Goal: Information Seeking & Learning: Learn about a topic

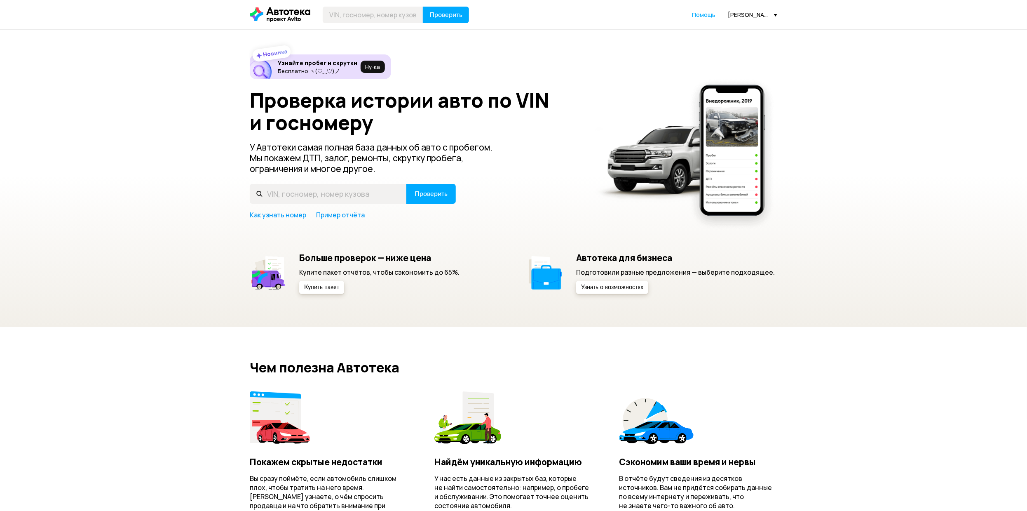
click at [746, 13] on div "[PERSON_NAME][EMAIL_ADDRESS][DOMAIN_NAME]" at bounding box center [752, 15] width 49 height 8
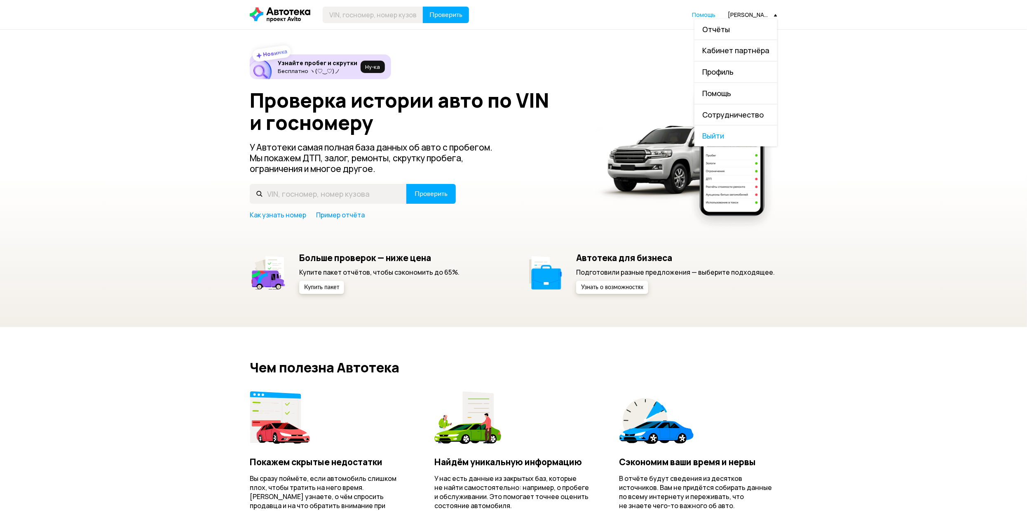
click at [743, 23] on link "Отчёты" at bounding box center [735, 29] width 83 height 21
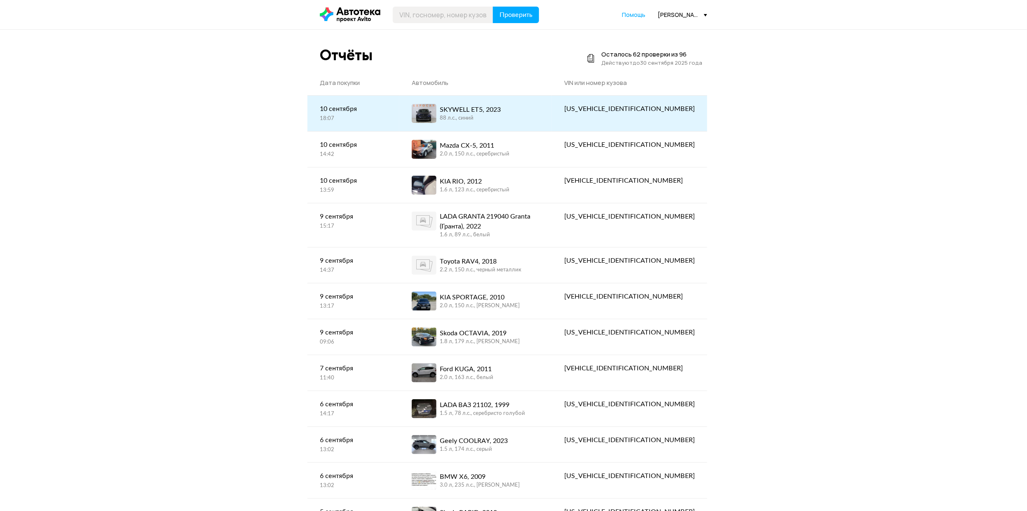
click at [501, 122] on div "SKYWELL ET5, 2023 88 л.c., синий" at bounding box center [470, 113] width 61 height 19
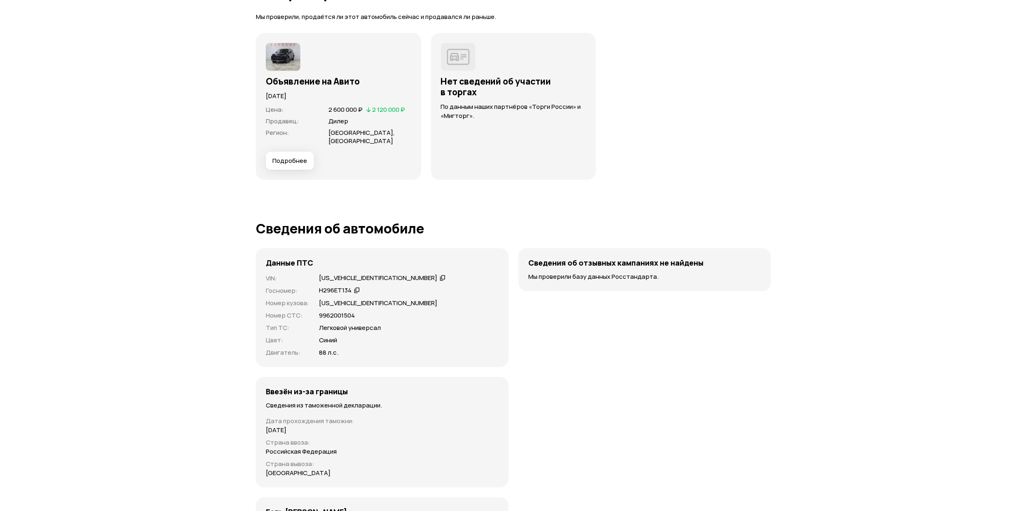
scroll to position [2287, 0]
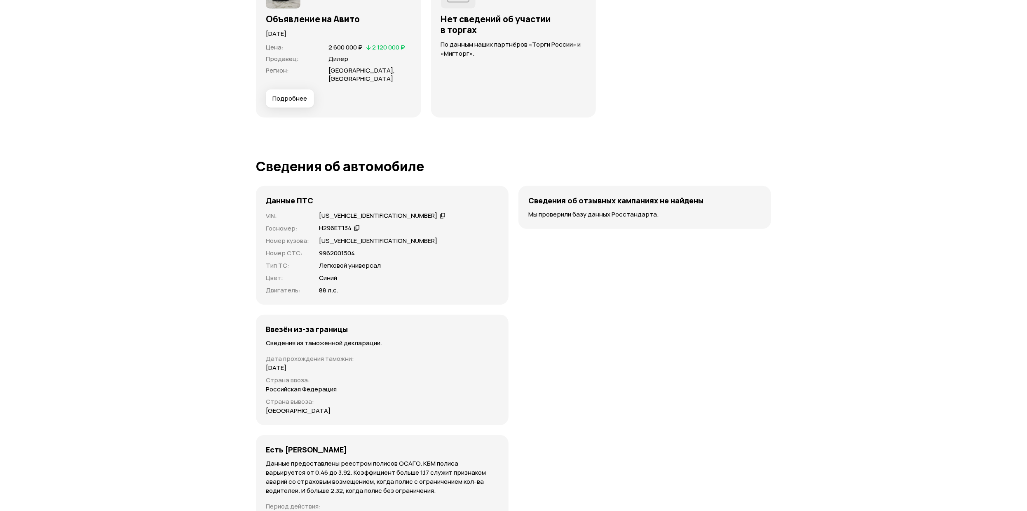
click at [362, 216] on div "[US_VEHICLE_IDENTIFICATION_NUMBER]" at bounding box center [378, 215] width 118 height 9
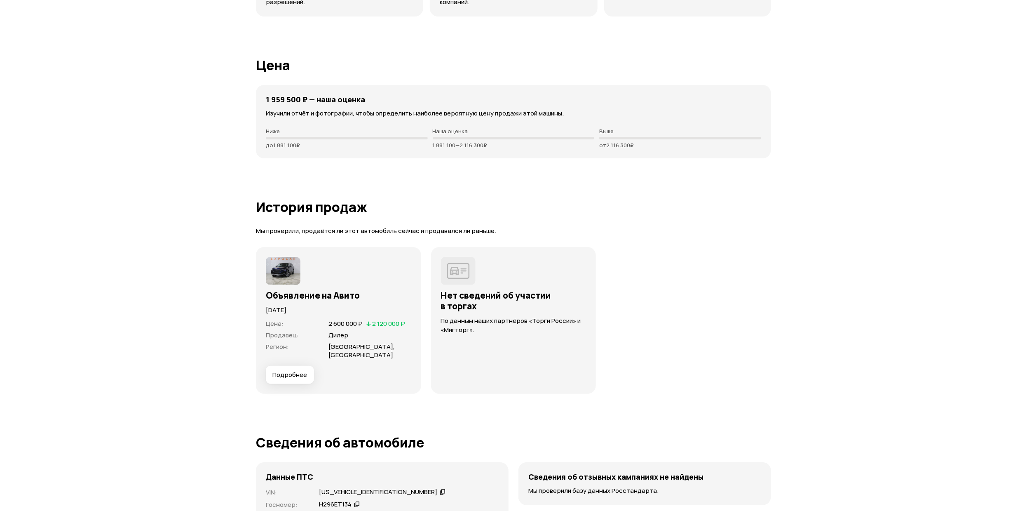
scroll to position [2102, 0]
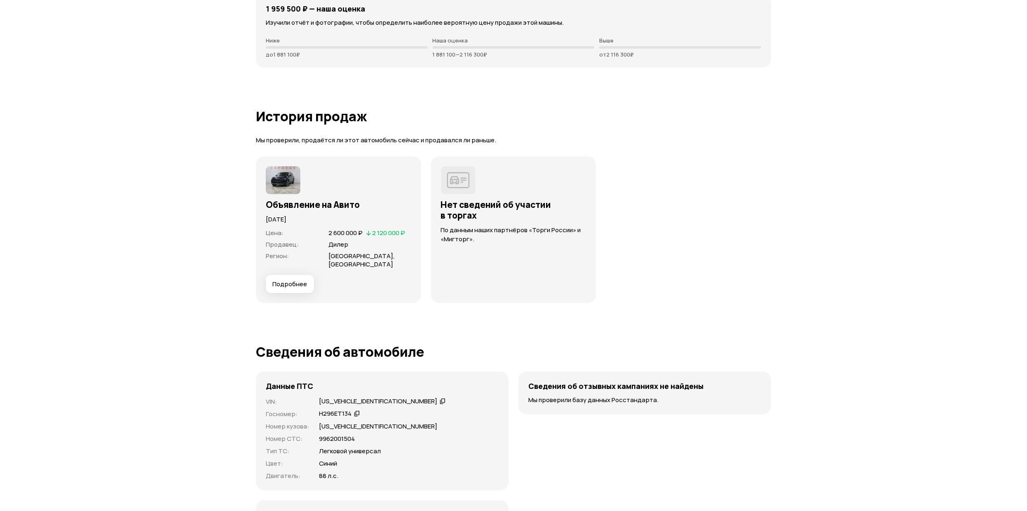
click at [279, 287] on span "Подробнее" at bounding box center [289, 284] width 35 height 8
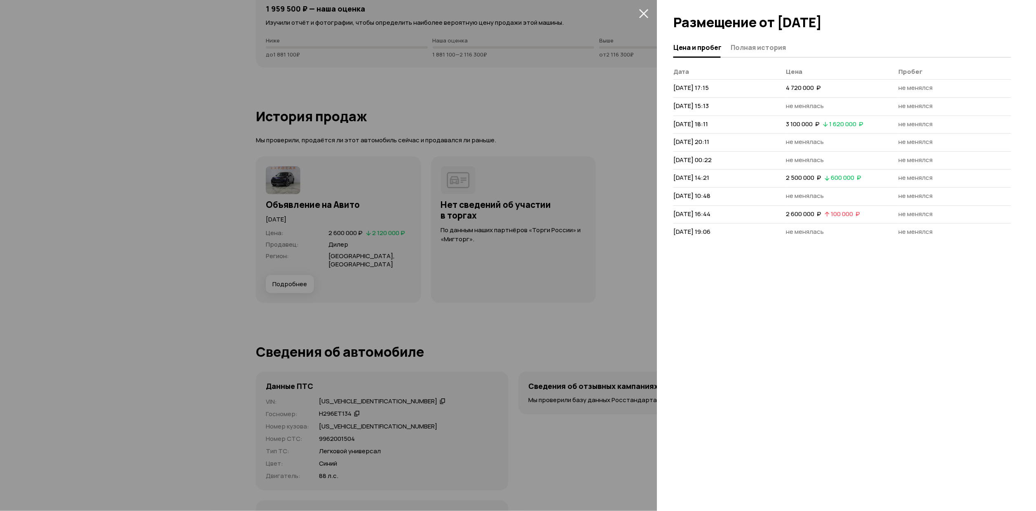
click at [642, 13] on icon "закрыть" at bounding box center [643, 13] width 9 height 9
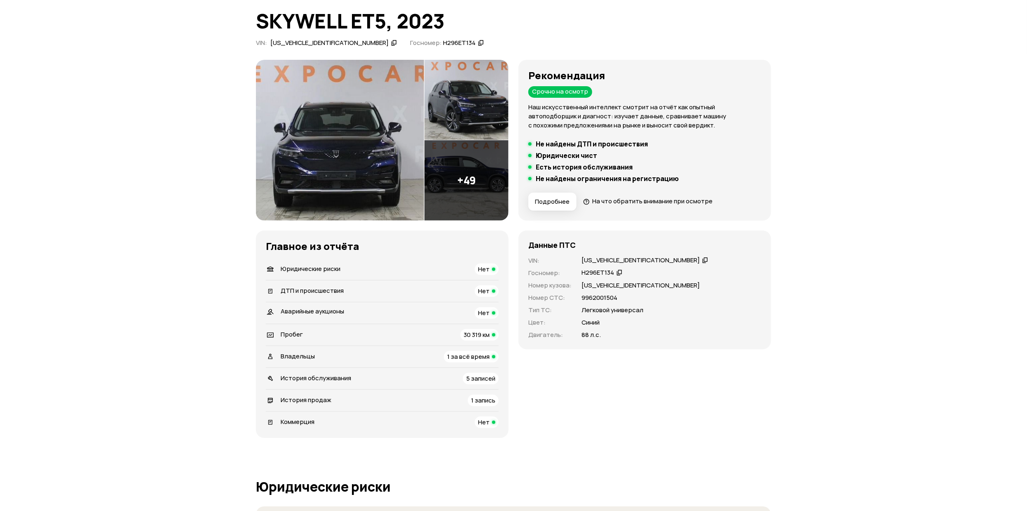
scroll to position [0, 0]
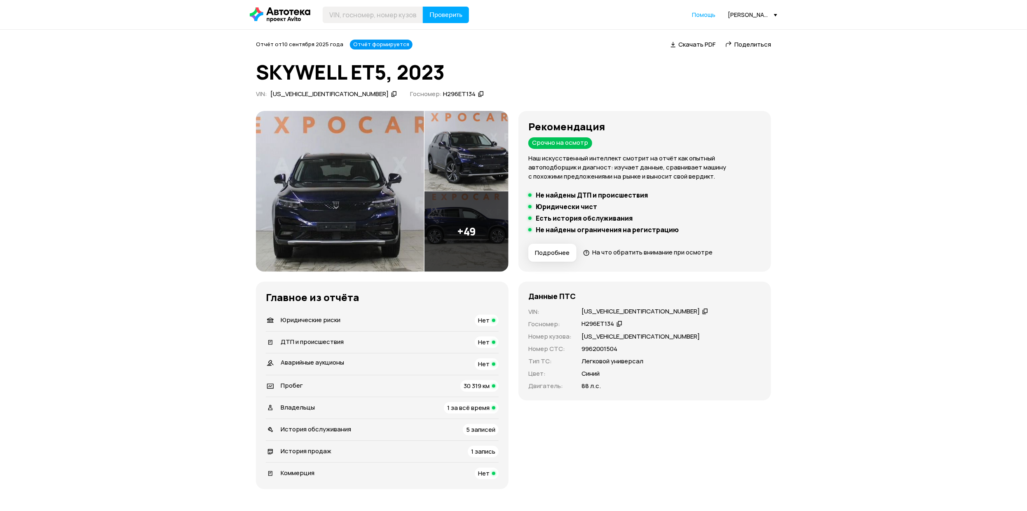
click at [363, 181] on img at bounding box center [340, 191] width 168 height 161
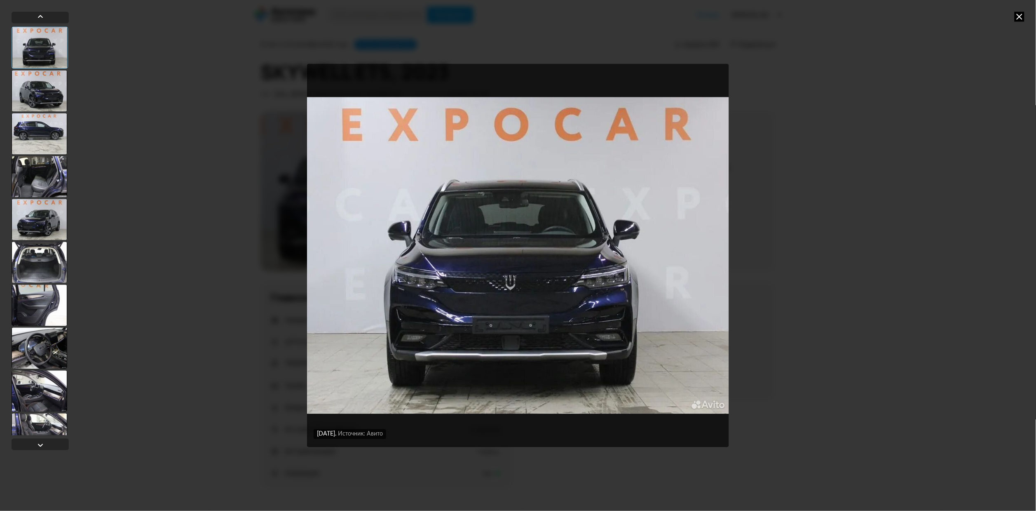
click at [34, 136] on div at bounding box center [40, 133] width 56 height 41
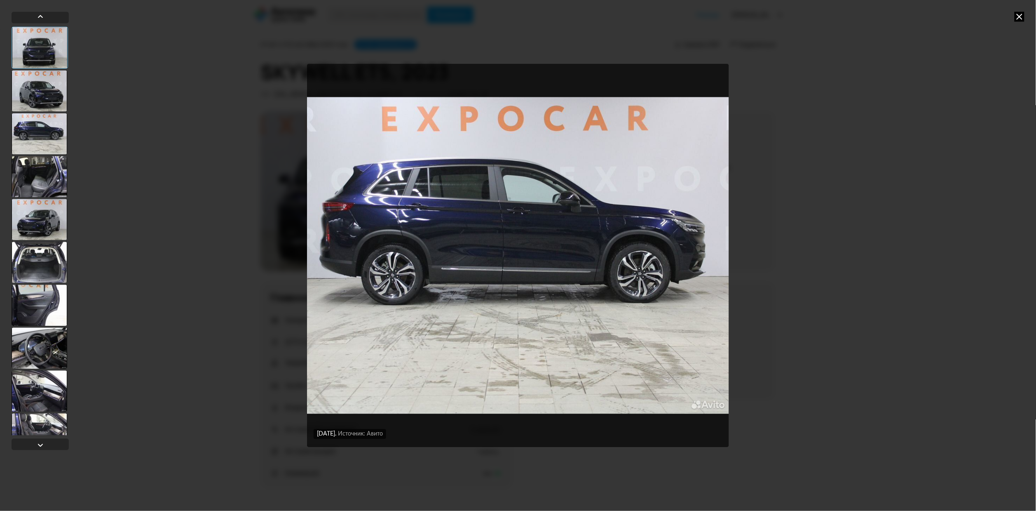
click at [36, 181] on div at bounding box center [40, 176] width 56 height 41
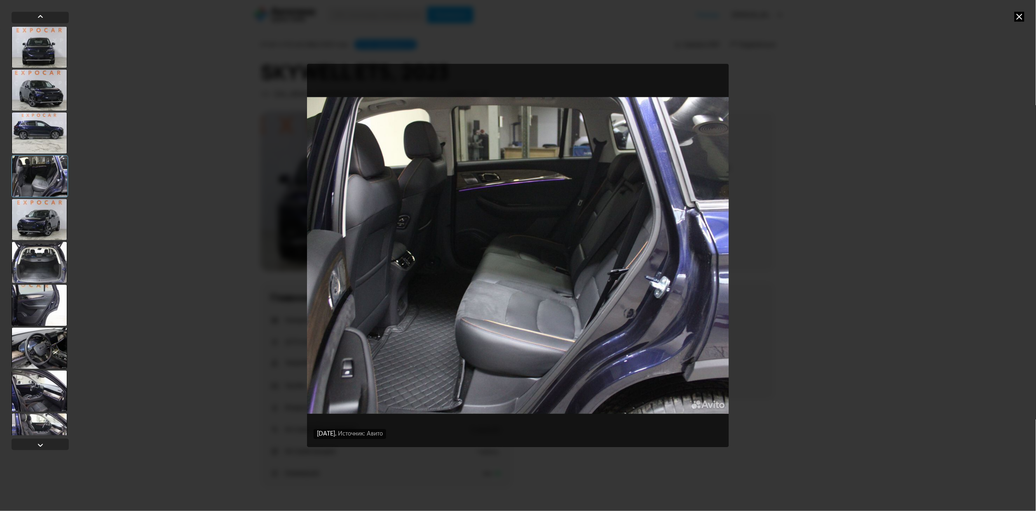
click at [45, 216] on div at bounding box center [40, 219] width 56 height 41
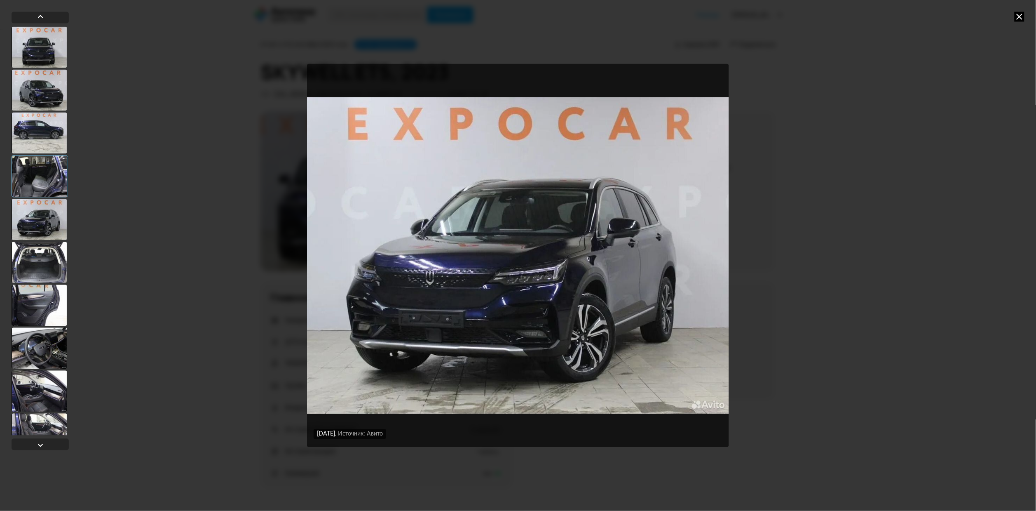
click at [46, 255] on div at bounding box center [40, 262] width 56 height 41
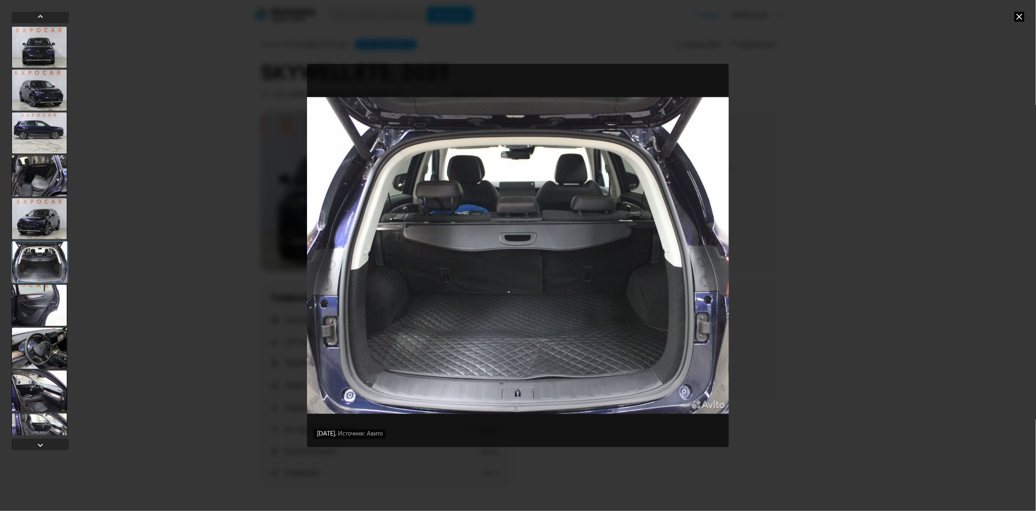
click at [49, 284] on div at bounding box center [40, 230] width 57 height 408
click at [1023, 18] on icon at bounding box center [1020, 17] width 10 height 10
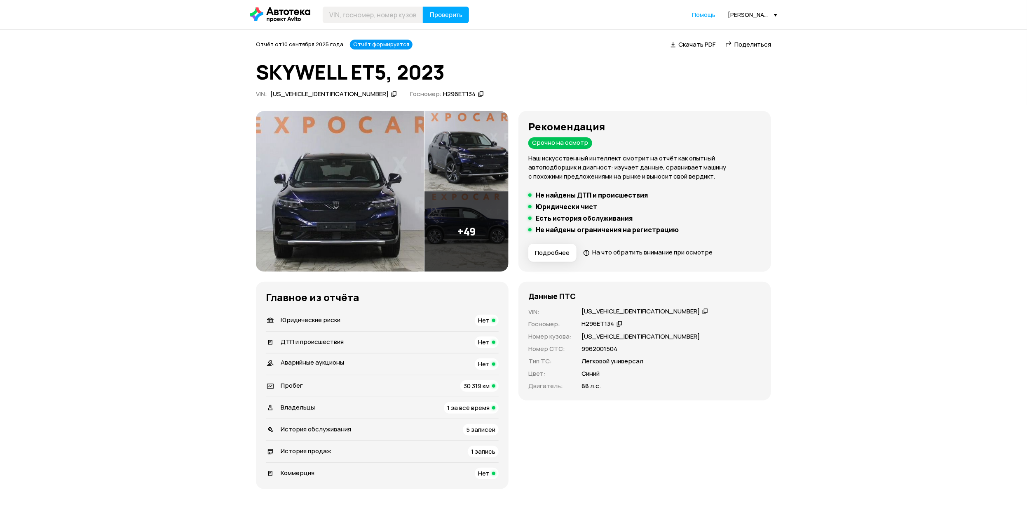
click at [341, 195] on img at bounding box center [340, 191] width 168 height 161
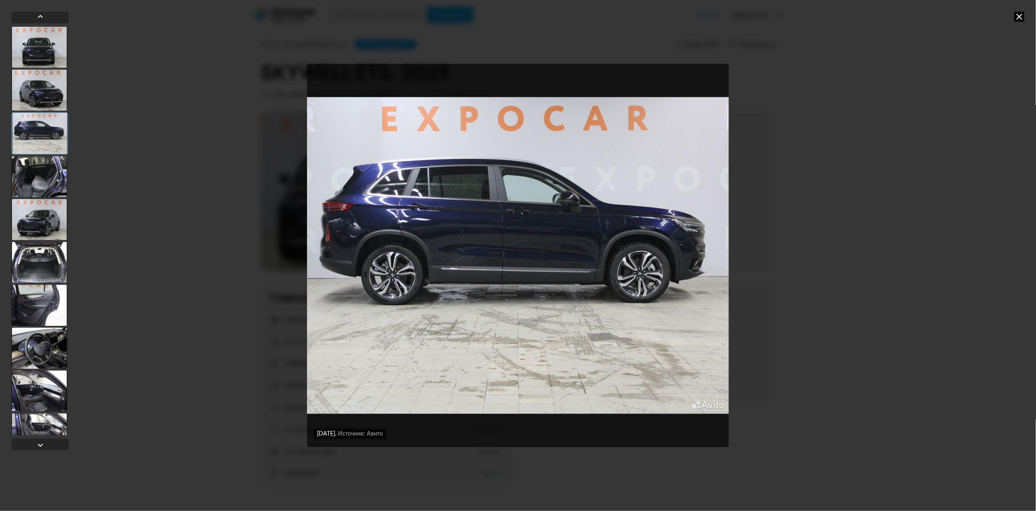
click at [1014, 17] on div "8 августа 2024 года Источник: Авито 8 августа 2024 года Источник: Авито 8 авгус…" at bounding box center [518, 255] width 1036 height 511
click at [1025, 19] on div "8 августа 2024 года Источник: Авито 8 августа 2024 года Источник: Авито 8 авгус…" at bounding box center [518, 255] width 1036 height 511
click at [1024, 19] on icon at bounding box center [1020, 17] width 10 height 10
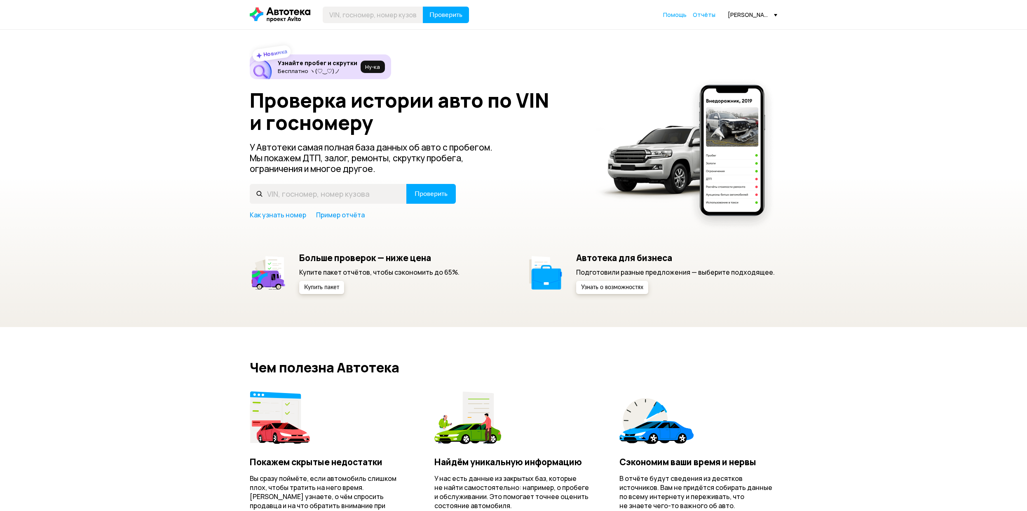
click at [362, 192] on input "text" at bounding box center [328, 194] width 157 height 20
type input "Г"
type input "К381ХР134"
click at [406, 184] on button "Проверить" at bounding box center [430, 194] width 49 height 20
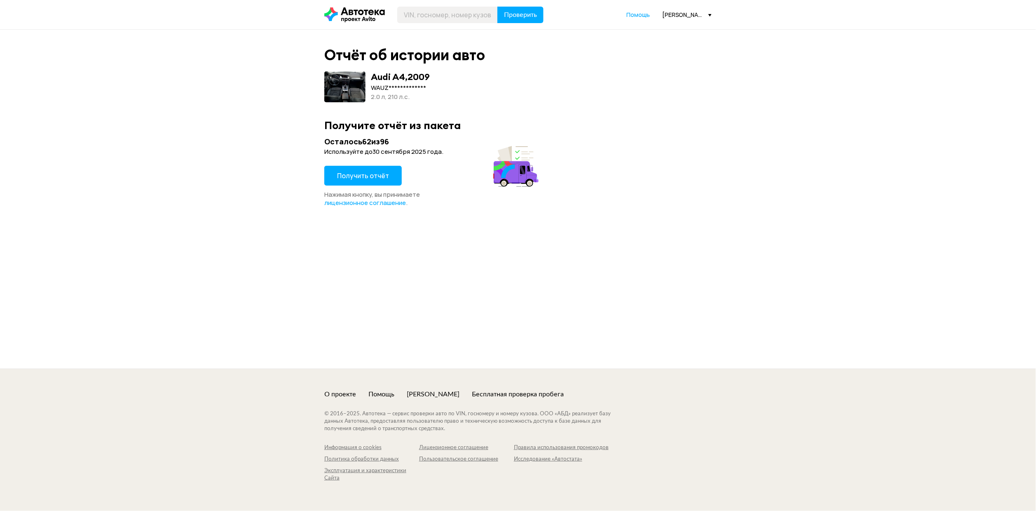
click at [379, 172] on span "Получить отчёт" at bounding box center [363, 175] width 52 height 9
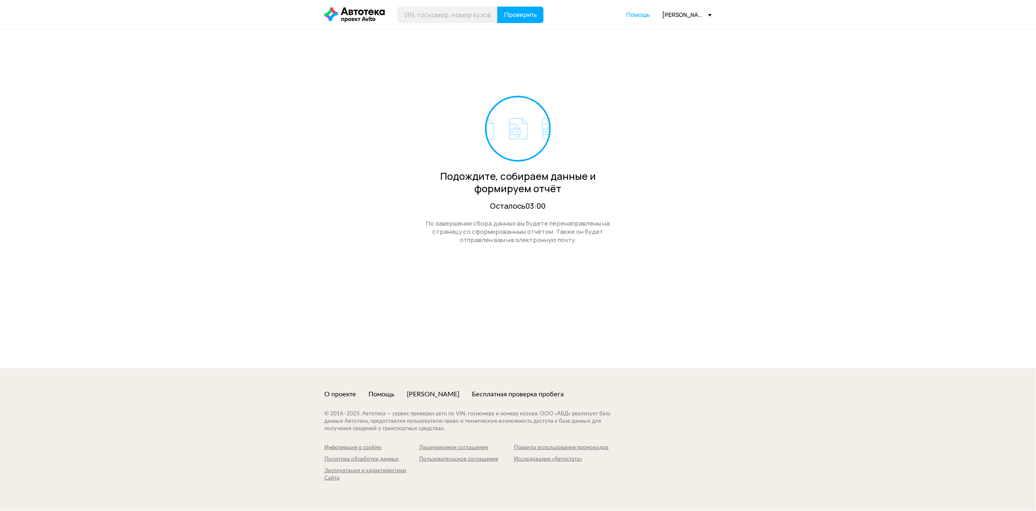
click at [671, 13] on div "[PERSON_NAME][EMAIL_ADDRESS][DOMAIN_NAME]" at bounding box center [686, 15] width 49 height 8
click at [662, 25] on span "Отчёты" at bounding box center [651, 29] width 28 height 10
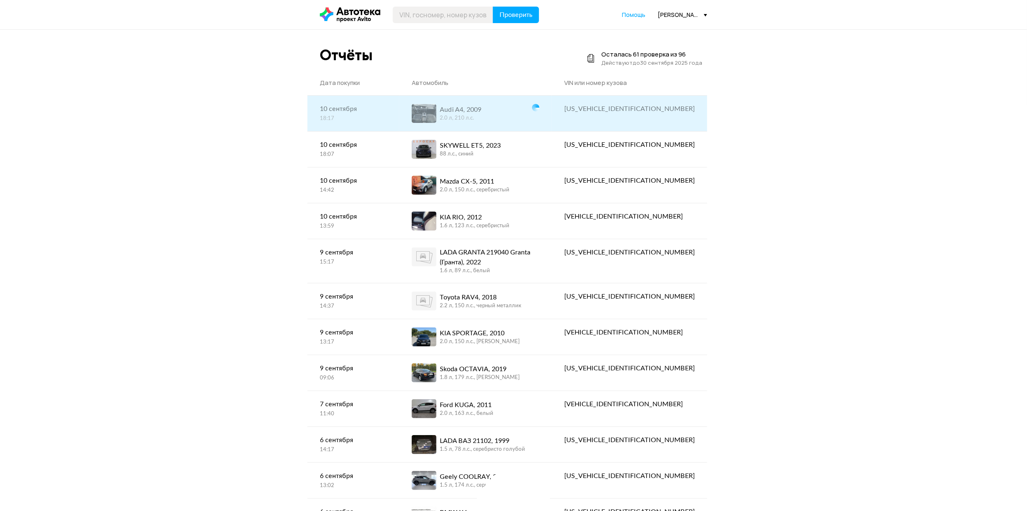
click at [526, 117] on div "Audi A4, 2009 2.0 л, 210 л.c." at bounding box center [469, 113] width 114 height 19
click at [641, 109] on div "[US_VEHICLE_IDENTIFICATION_NUMBER]" at bounding box center [629, 109] width 131 height 10
copy div "[US_VEHICLE_IDENTIFICATION_NUMBER]"
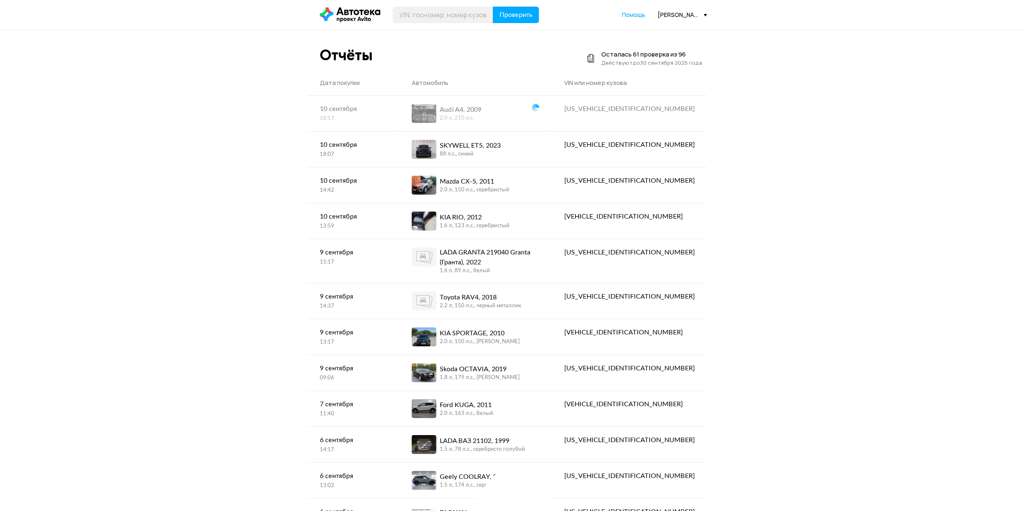
drag, startPoint x: 885, startPoint y: 111, endPoint x: 873, endPoint y: 109, distance: 12.5
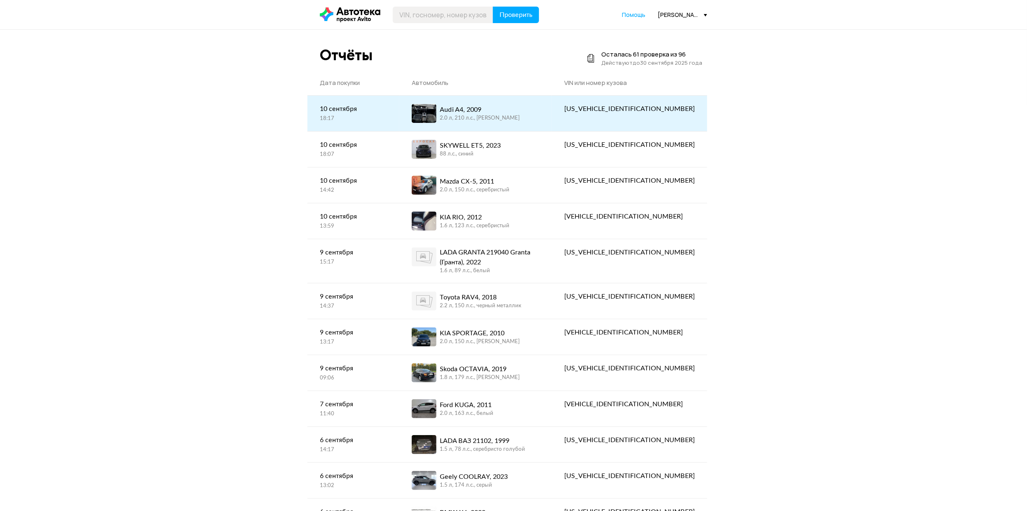
drag, startPoint x: 584, startPoint y: 88, endPoint x: 582, endPoint y: 106, distance: 17.8
click at [552, 89] on td "Автомобиль" at bounding box center [475, 82] width 152 height 25
click at [539, 106] on div "Audi A4, 2009 2.0 л, 210 л.c., [PERSON_NAME]" at bounding box center [476, 113] width 128 height 19
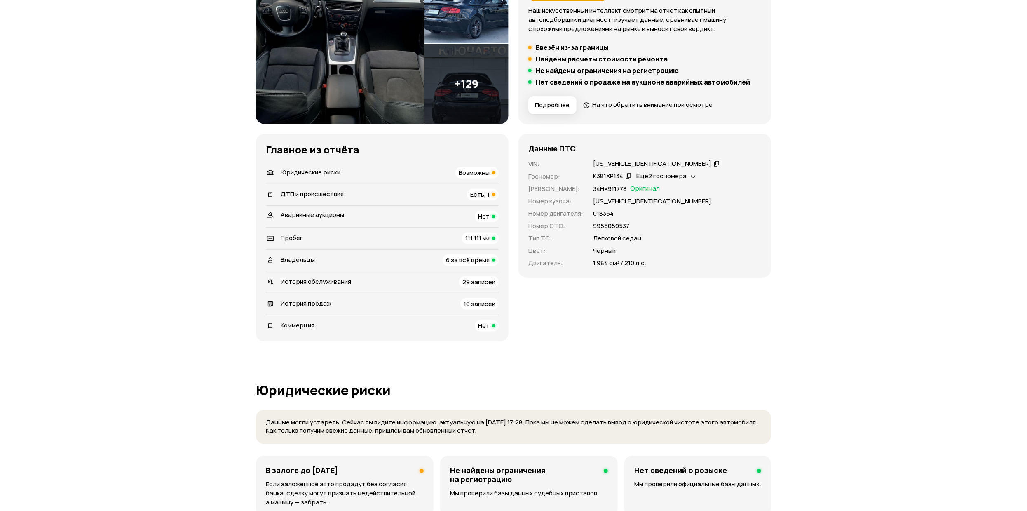
scroll to position [185, 0]
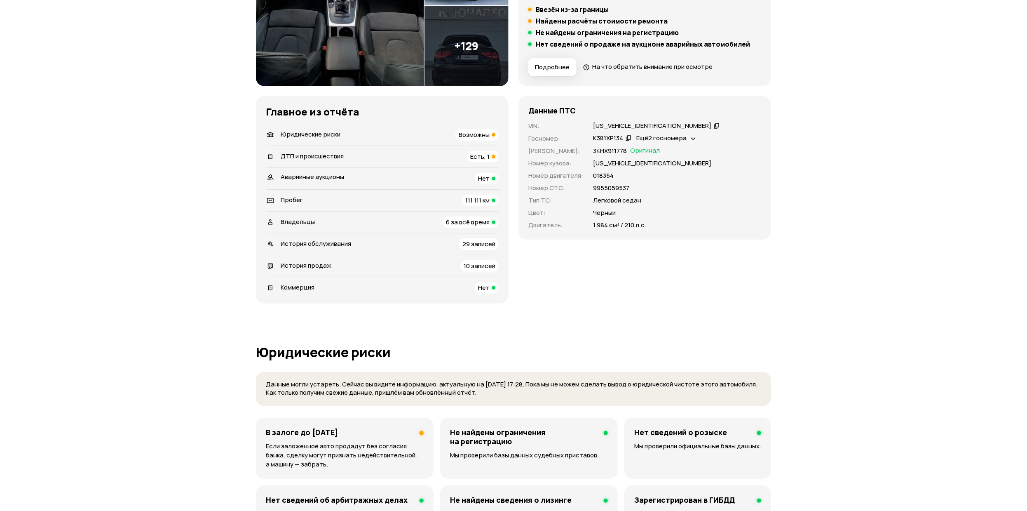
click at [465, 137] on span "Возможны" at bounding box center [474, 134] width 31 height 9
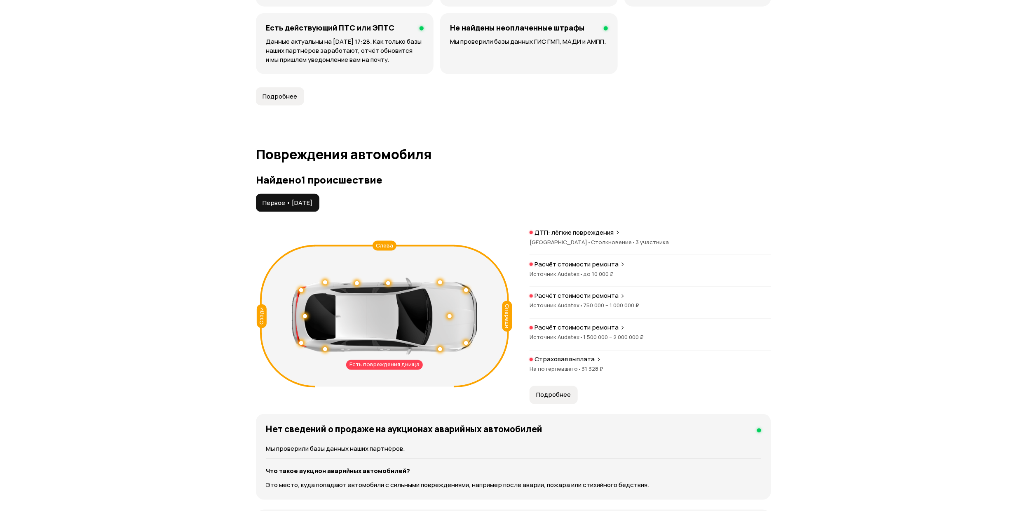
scroll to position [777, 0]
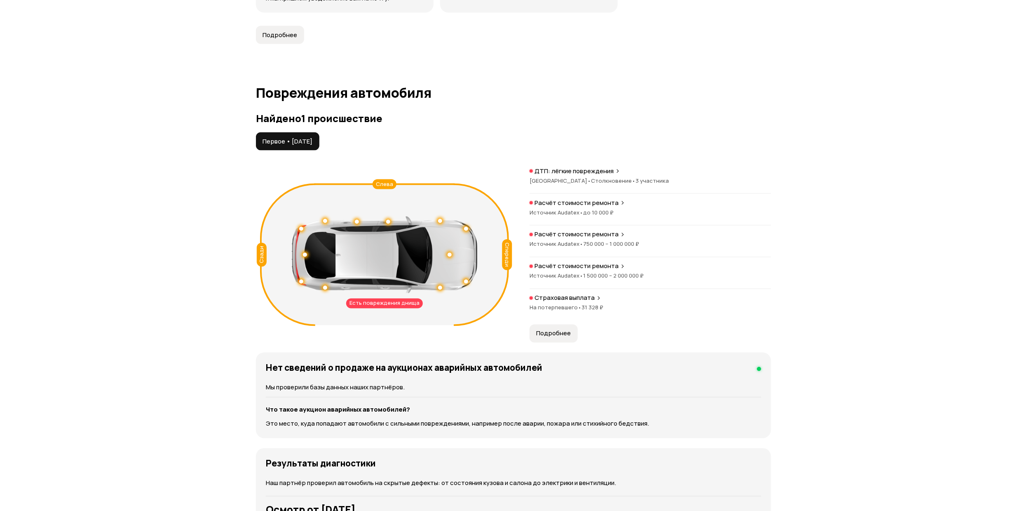
click at [388, 225] on div at bounding box center [384, 254] width 185 height 77
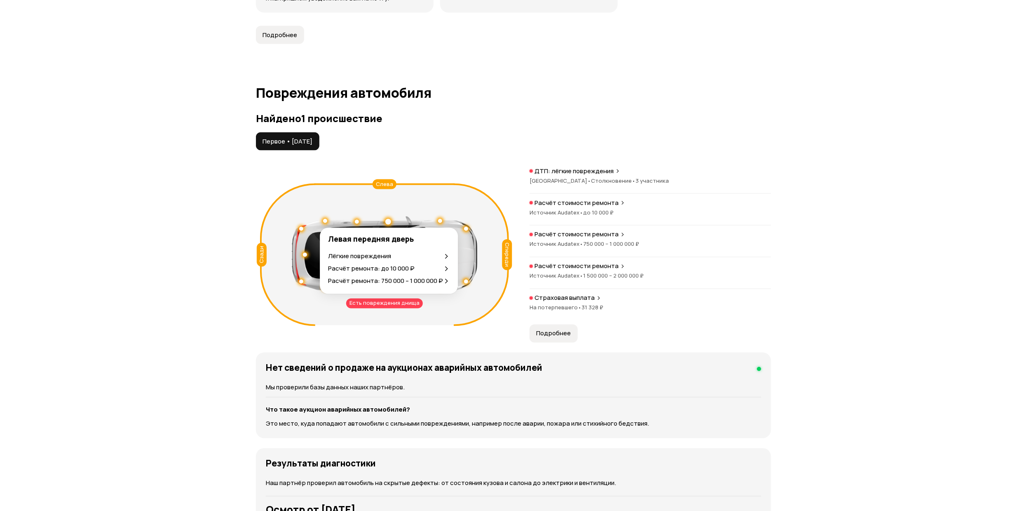
click at [389, 221] on div at bounding box center [388, 222] width 6 height 6
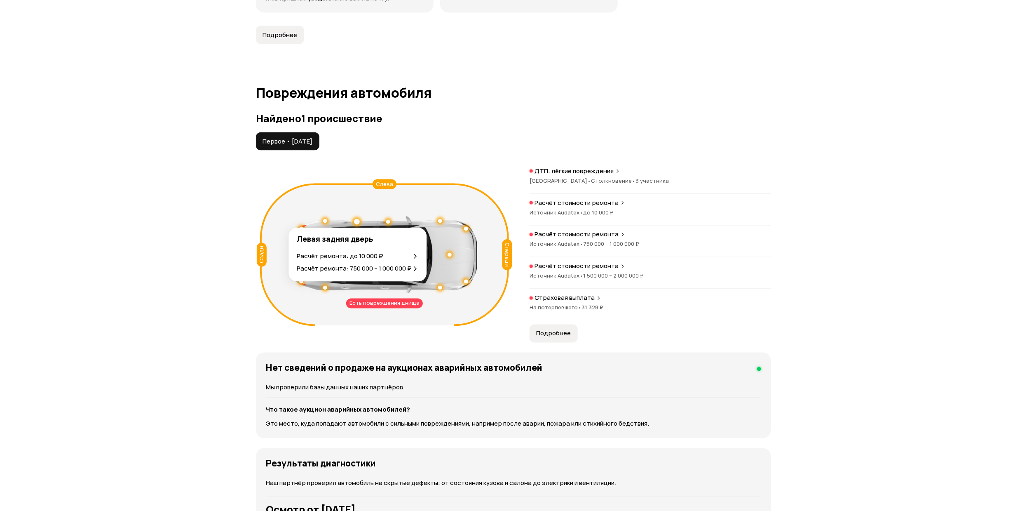
click at [356, 224] on div at bounding box center [357, 222] width 6 height 6
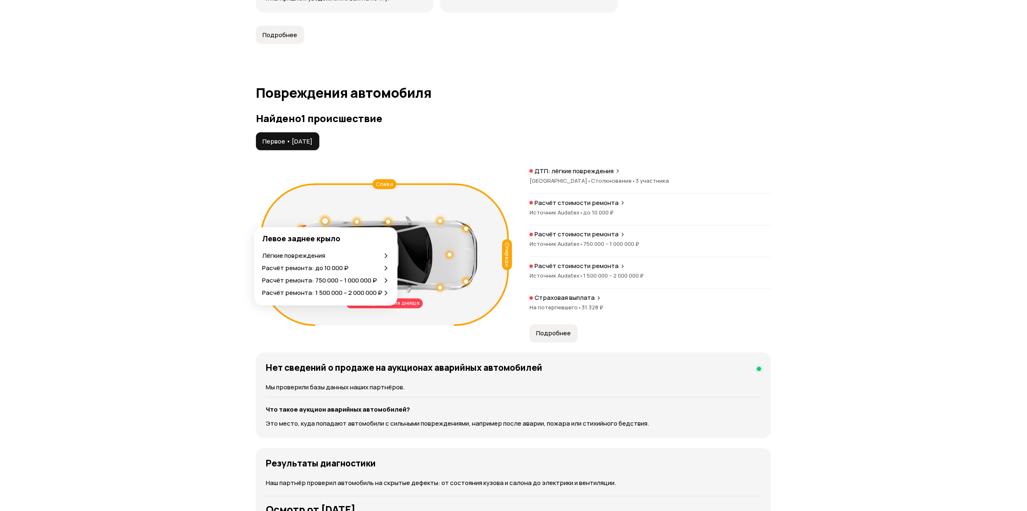
click at [327, 221] on div at bounding box center [325, 221] width 6 height 6
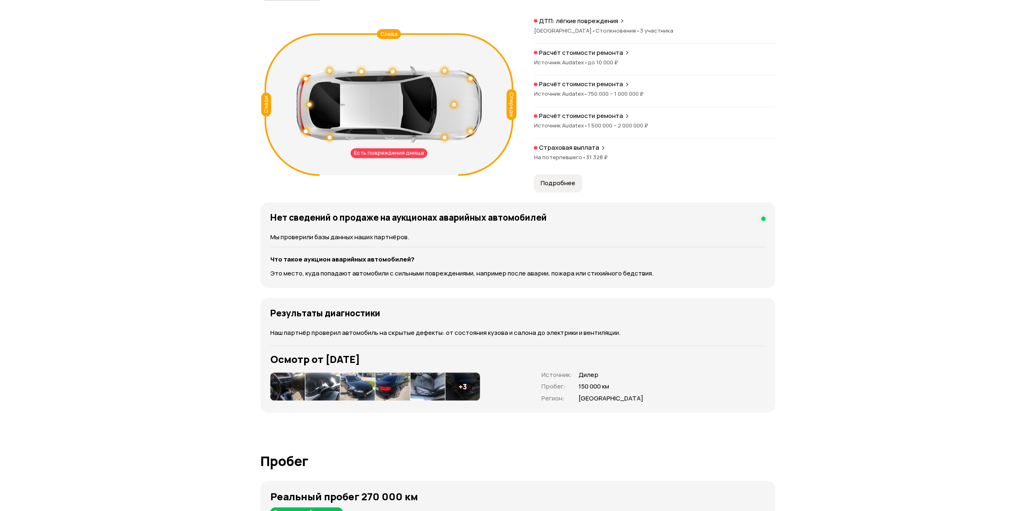
scroll to position [804, 0]
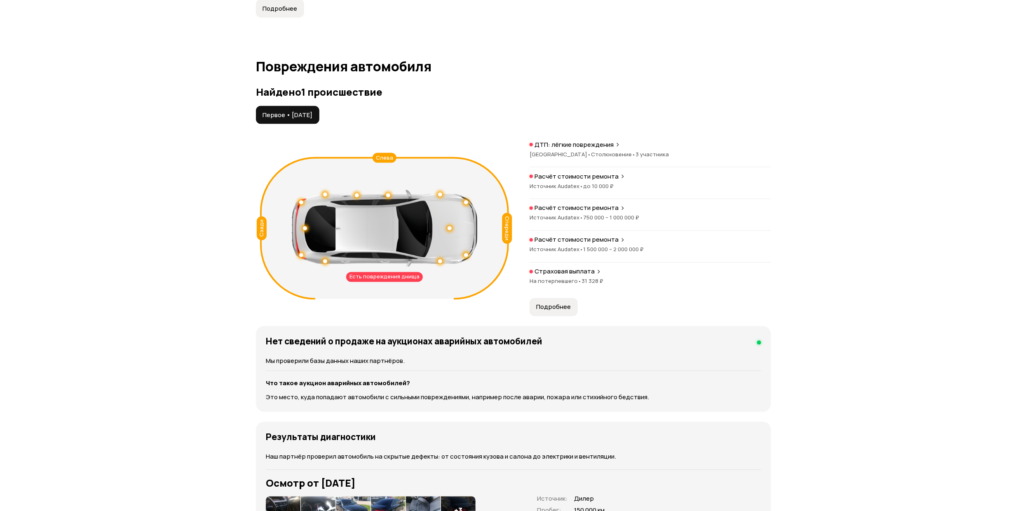
click at [390, 198] on div at bounding box center [384, 228] width 185 height 77
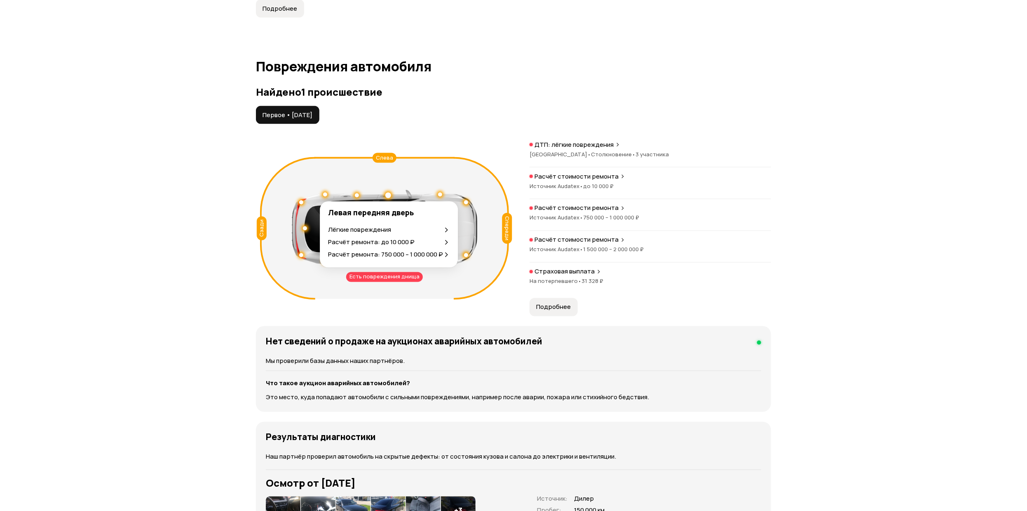
click at [389, 196] on div at bounding box center [388, 195] width 6 height 6
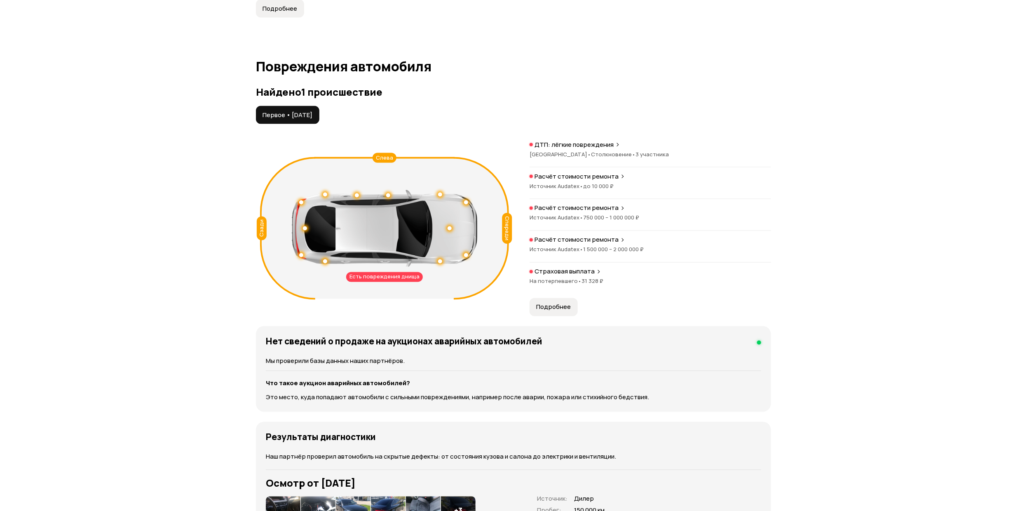
click at [618, 248] on span "1 500 000 – 2 000 000 ₽" at bounding box center [613, 249] width 61 height 7
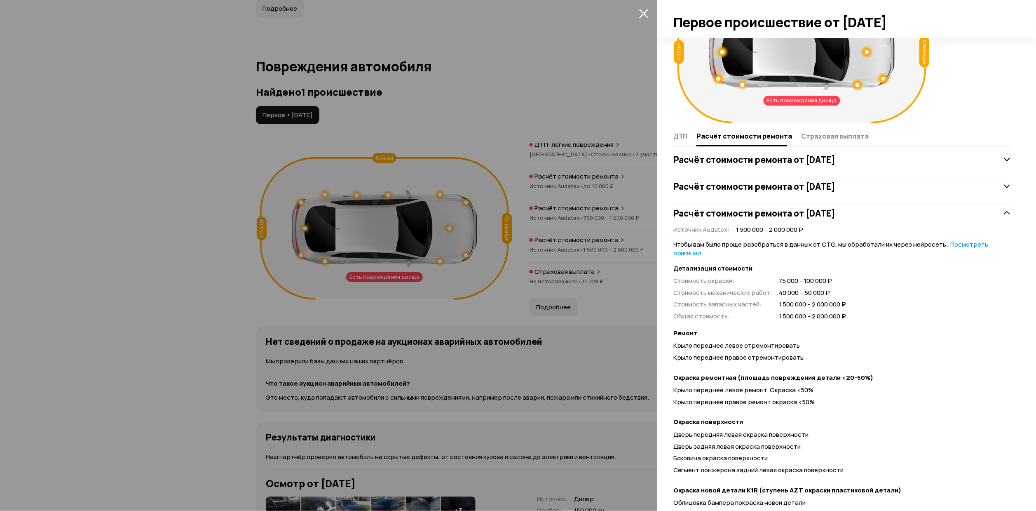
scroll to position [32, 0]
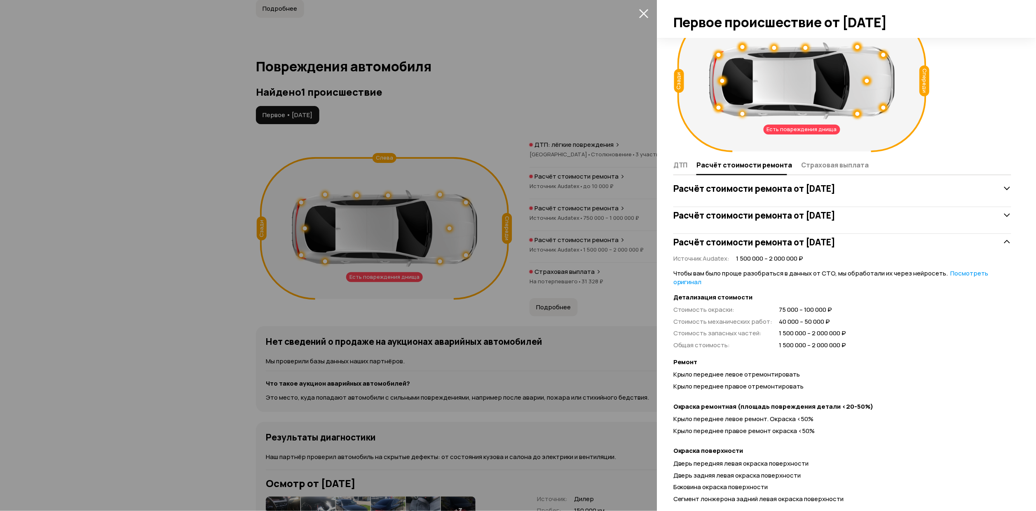
click at [836, 219] on h3 "Расчёт стоимости ремонта от [DATE]" at bounding box center [754, 215] width 162 height 11
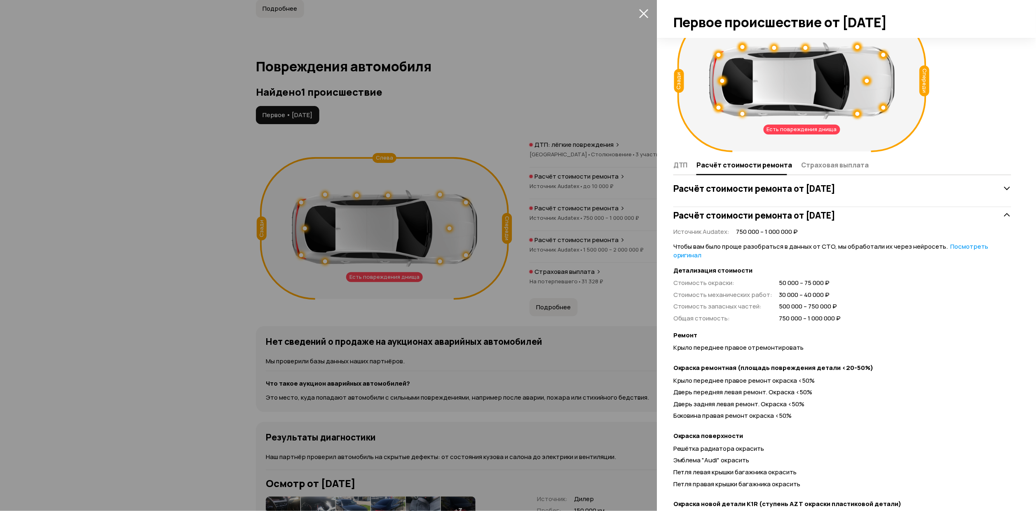
click at [835, 195] on div "Расчёт стоимости ремонта от [DATE]" at bounding box center [842, 188] width 338 height 16
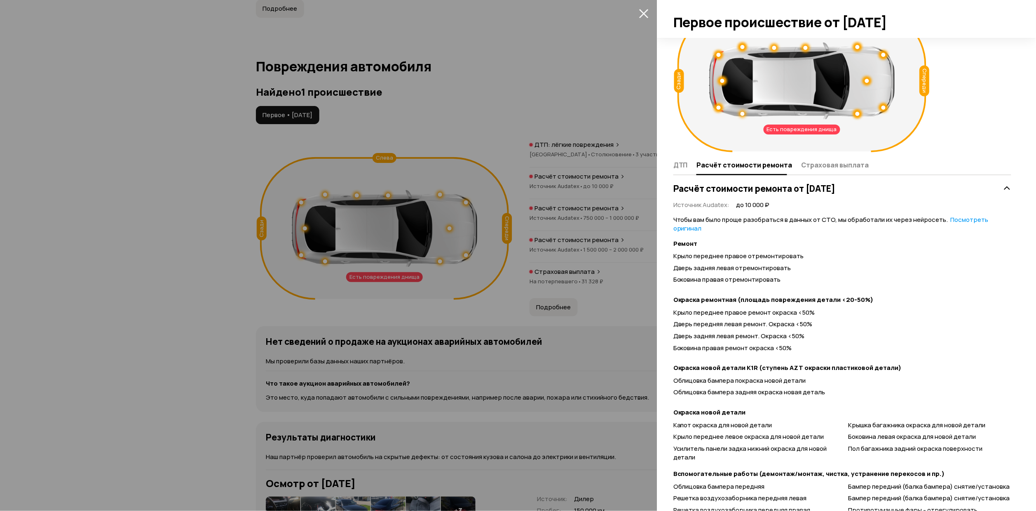
click at [822, 190] on h3 "Расчёт стоимости ремонта от [DATE]" at bounding box center [754, 188] width 162 height 11
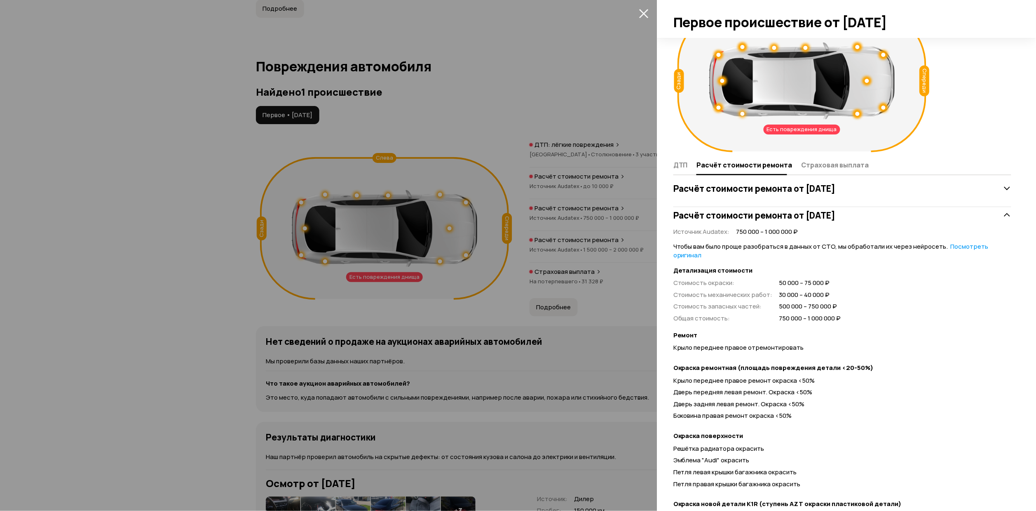
click at [836, 213] on h3 "Расчёт стоимости ремонта от [DATE]" at bounding box center [754, 215] width 162 height 11
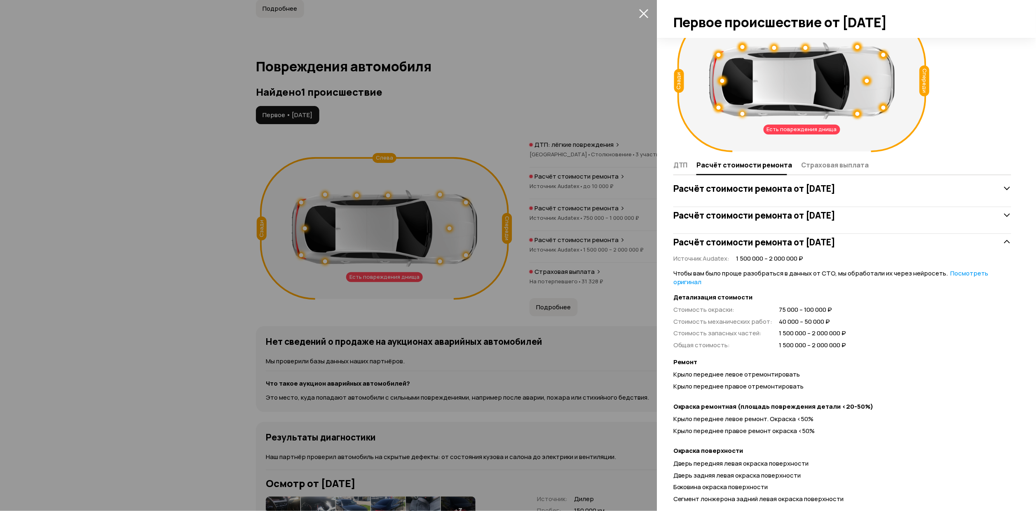
click at [836, 240] on h3 "Расчёт стоимости ремонта от [DATE]" at bounding box center [754, 242] width 162 height 11
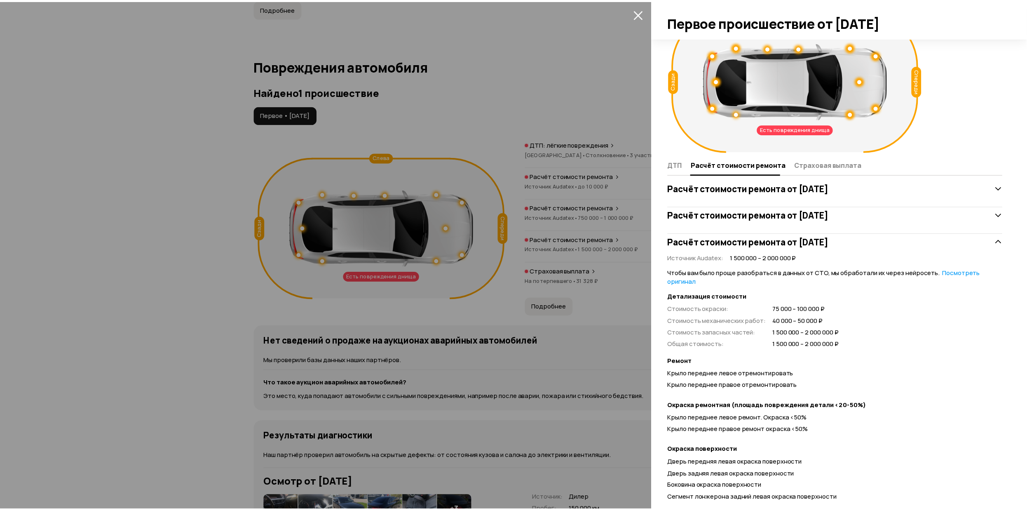
scroll to position [0, 0]
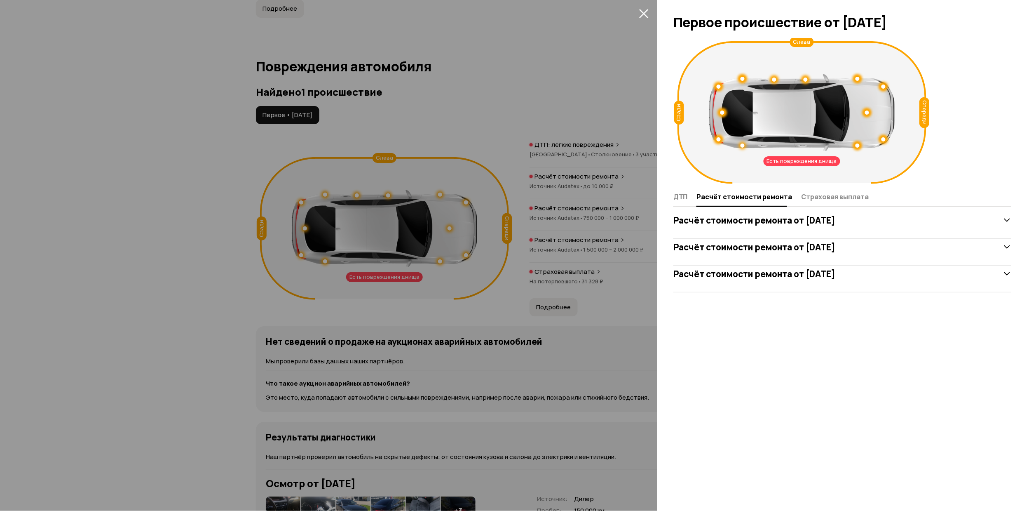
click at [836, 271] on h3 "Расчёт стоимости ремонта от [DATE]" at bounding box center [754, 273] width 162 height 11
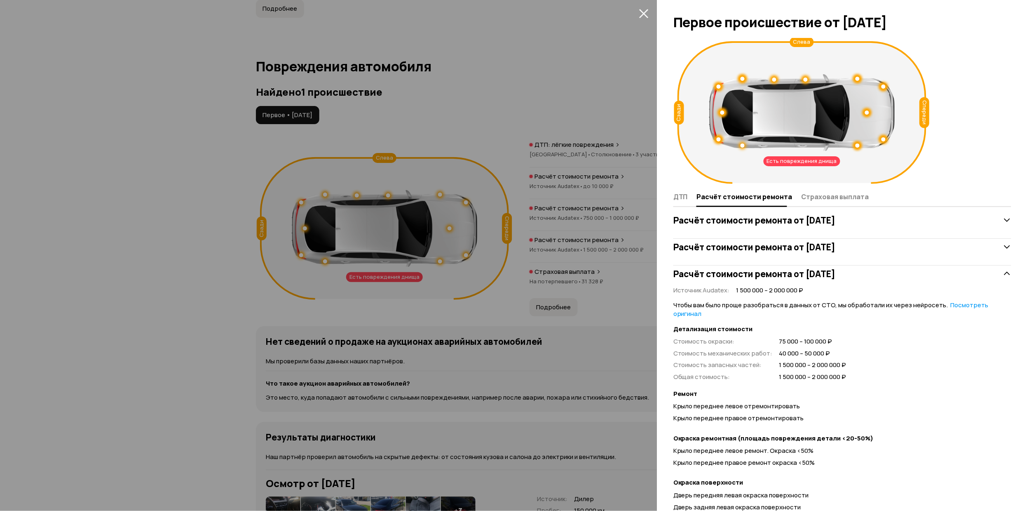
click at [836, 246] on h3 "Расчёт стоимости ремонта от [DATE]" at bounding box center [754, 247] width 162 height 11
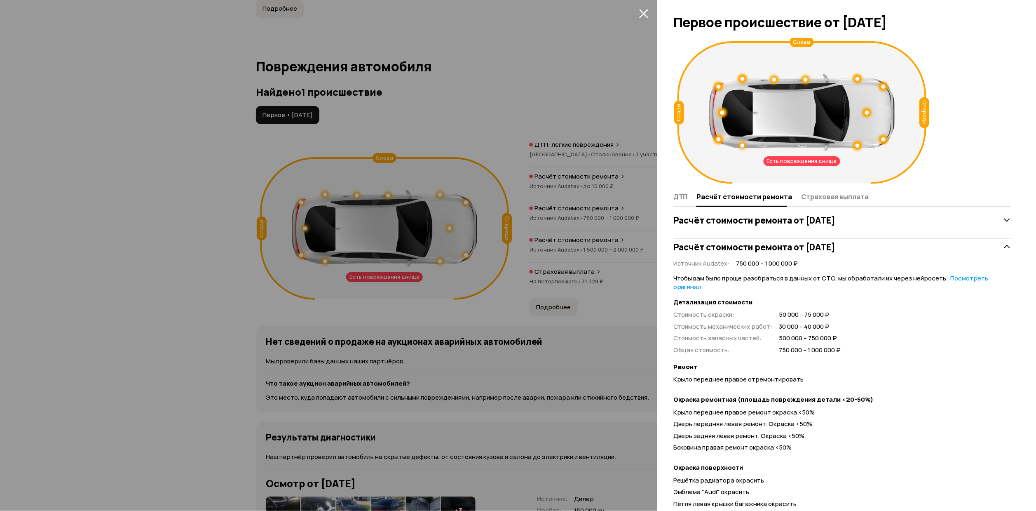
click at [647, 9] on icon "закрыть" at bounding box center [643, 13] width 9 height 9
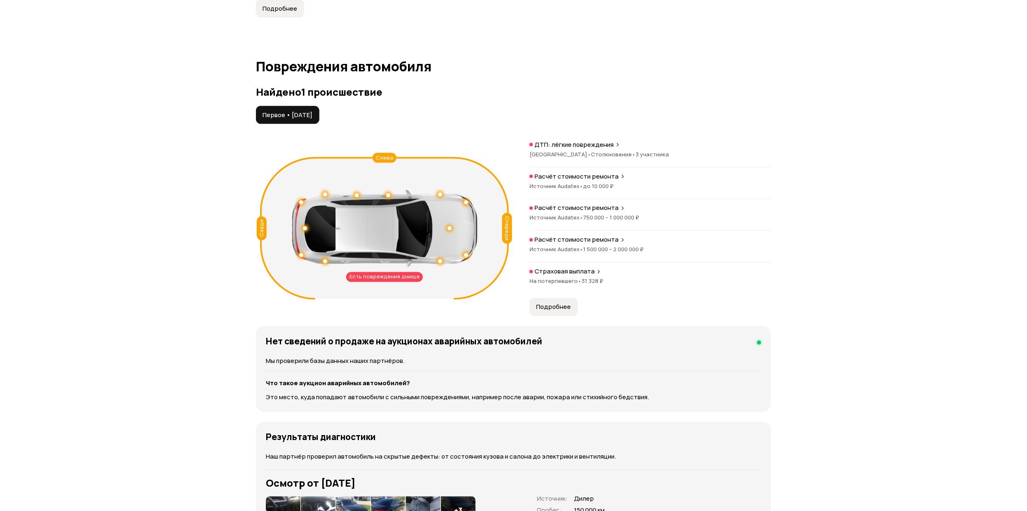
click at [596, 275] on icon at bounding box center [598, 271] width 5 height 7
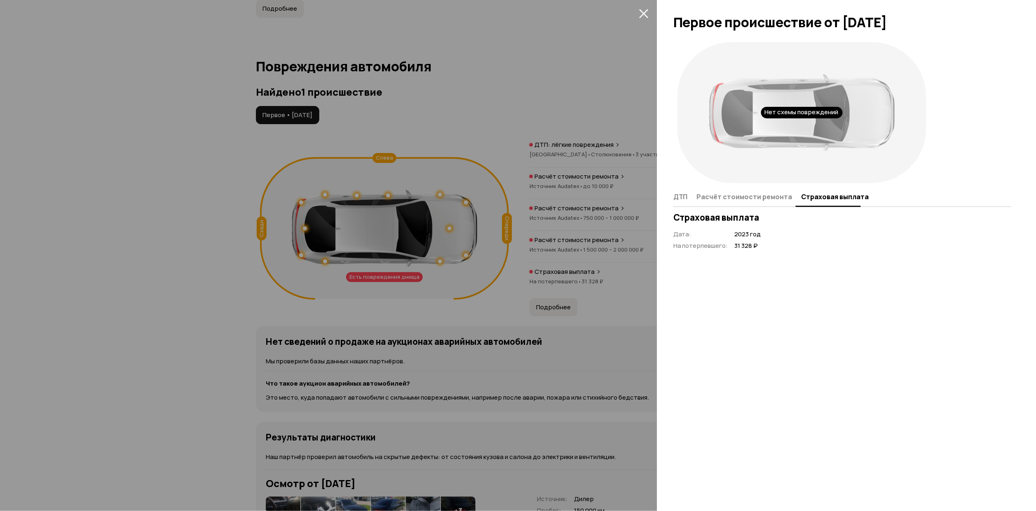
click at [641, 11] on icon "закрыть" at bounding box center [643, 13] width 9 height 9
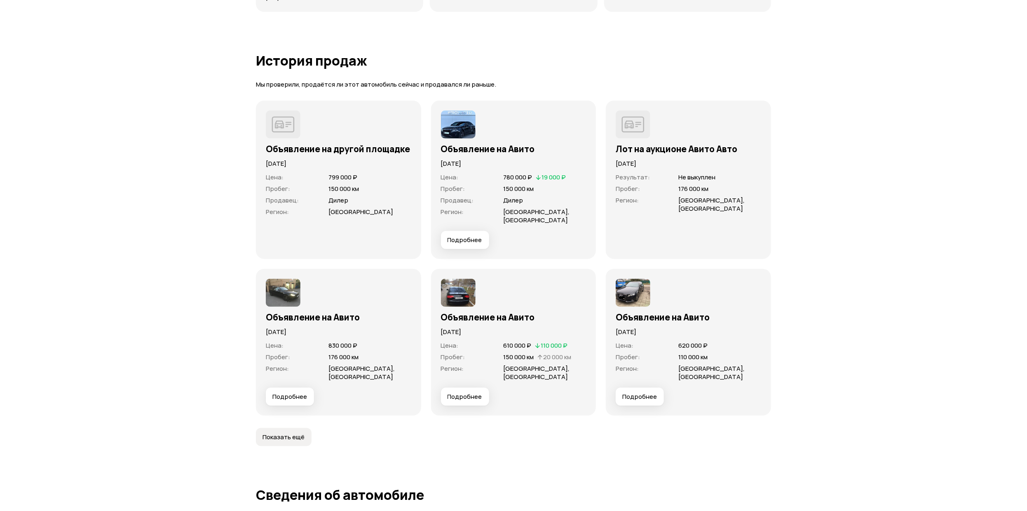
scroll to position [2349, 0]
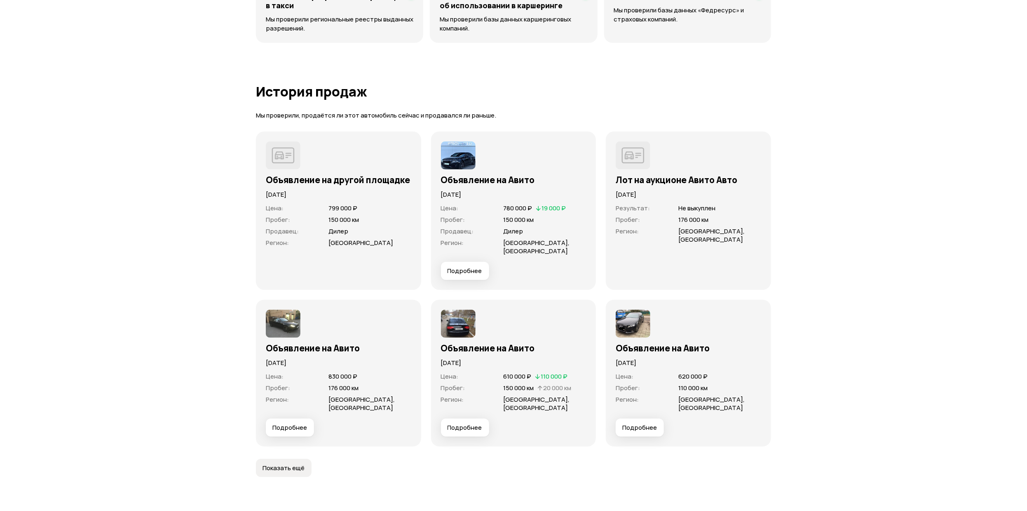
click at [285, 326] on img at bounding box center [283, 324] width 35 height 28
click at [458, 151] on img at bounding box center [458, 155] width 35 height 28
click at [460, 278] on button "Подробнее" at bounding box center [465, 271] width 48 height 18
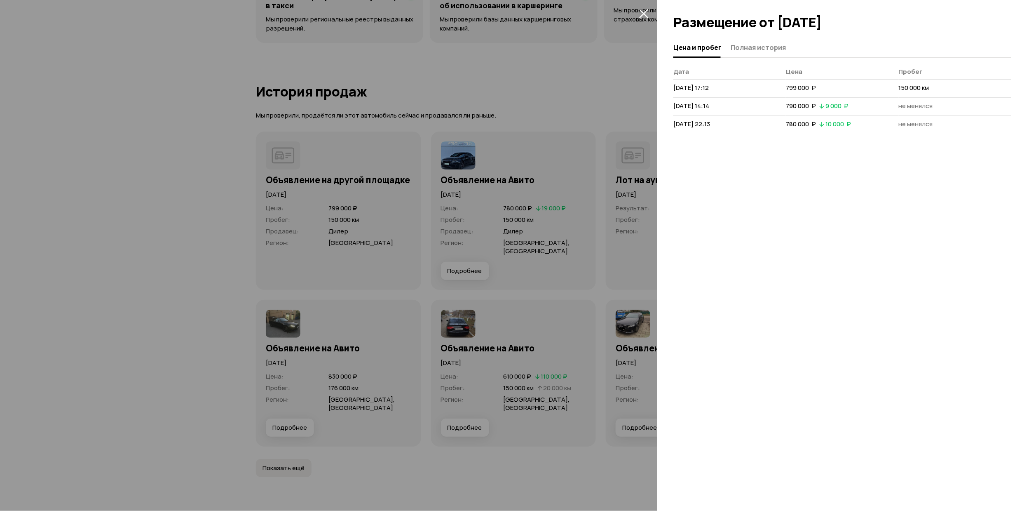
click at [645, 15] on icon "закрыть" at bounding box center [643, 13] width 9 height 9
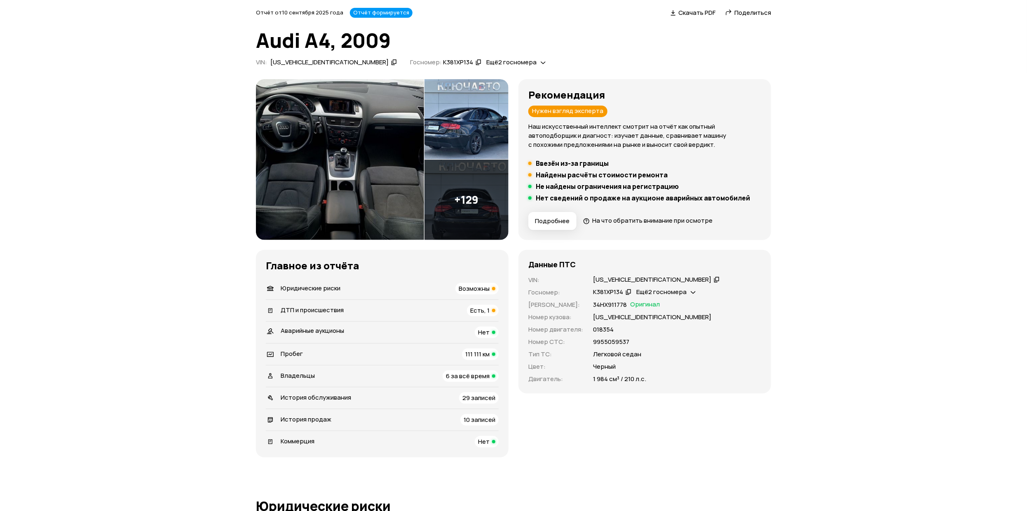
scroll to position [0, 0]
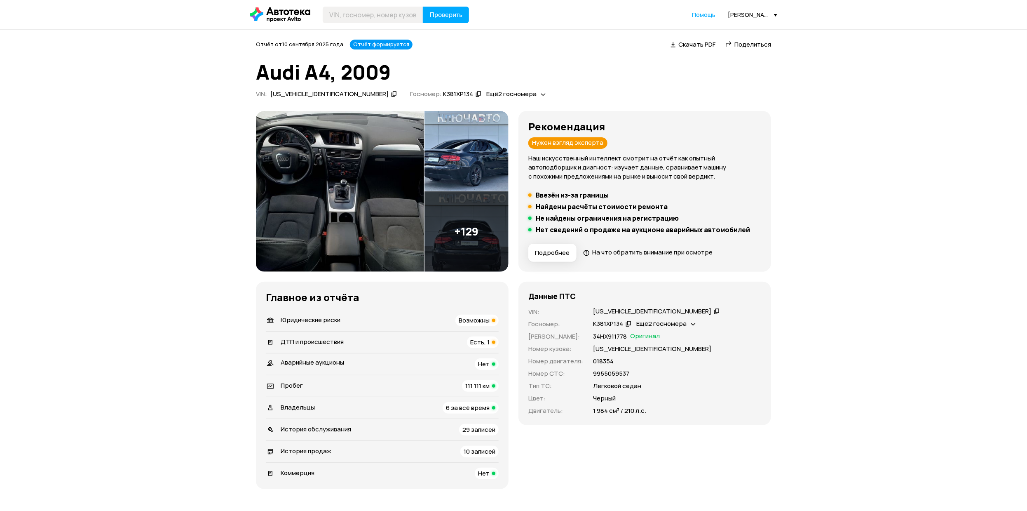
click at [375, 205] on img at bounding box center [340, 191] width 168 height 161
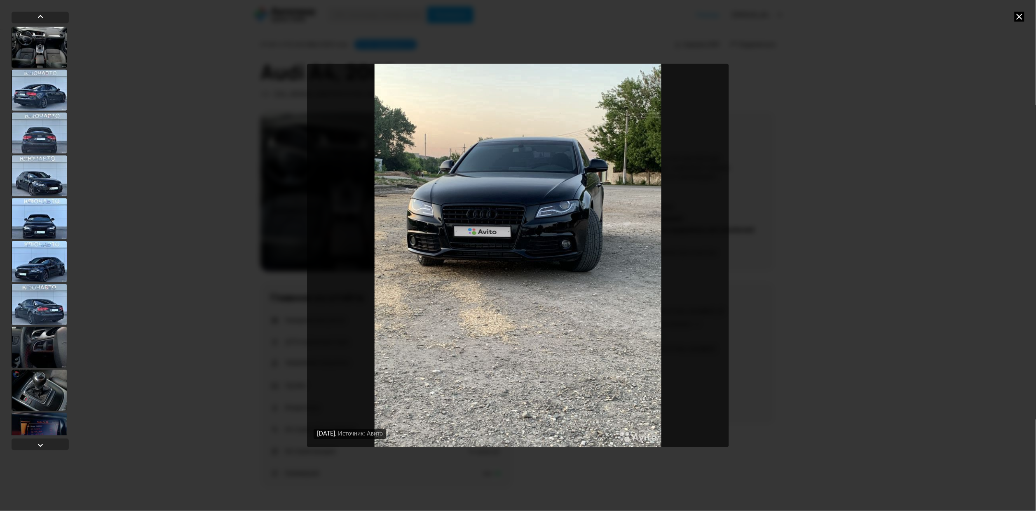
click at [1013, 14] on div "[DATE] Источник: Авито [DATE] Источник: Авито [DATE] Источник: Авито [DATE] Ист…" at bounding box center [518, 255] width 1036 height 511
click at [1017, 15] on icon at bounding box center [1020, 17] width 10 height 10
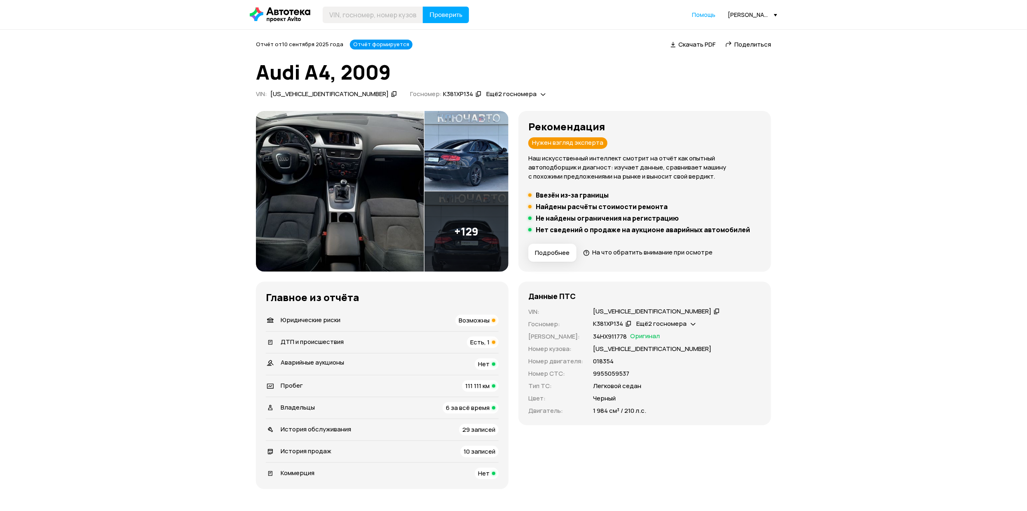
click at [463, 148] on img at bounding box center [466, 151] width 84 height 80
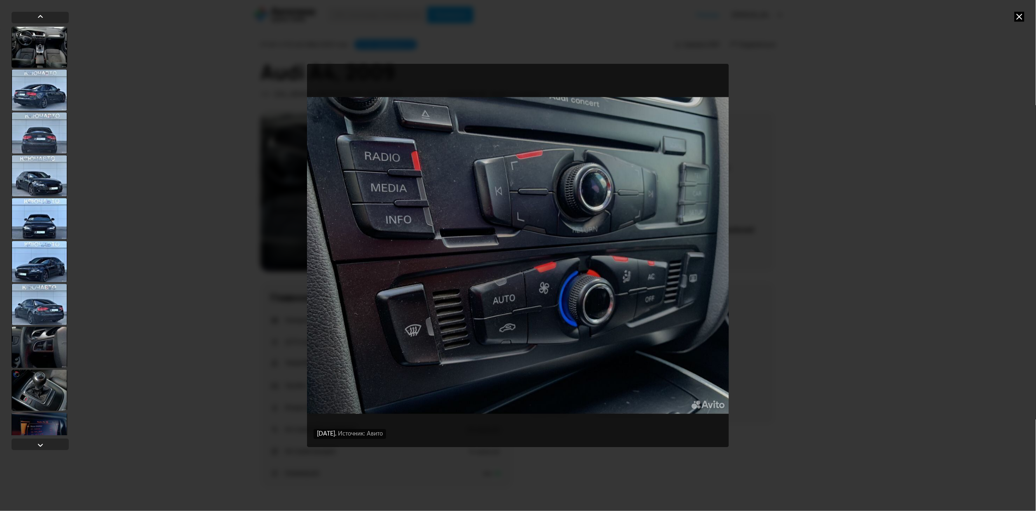
click at [1020, 16] on icon at bounding box center [1020, 17] width 10 height 10
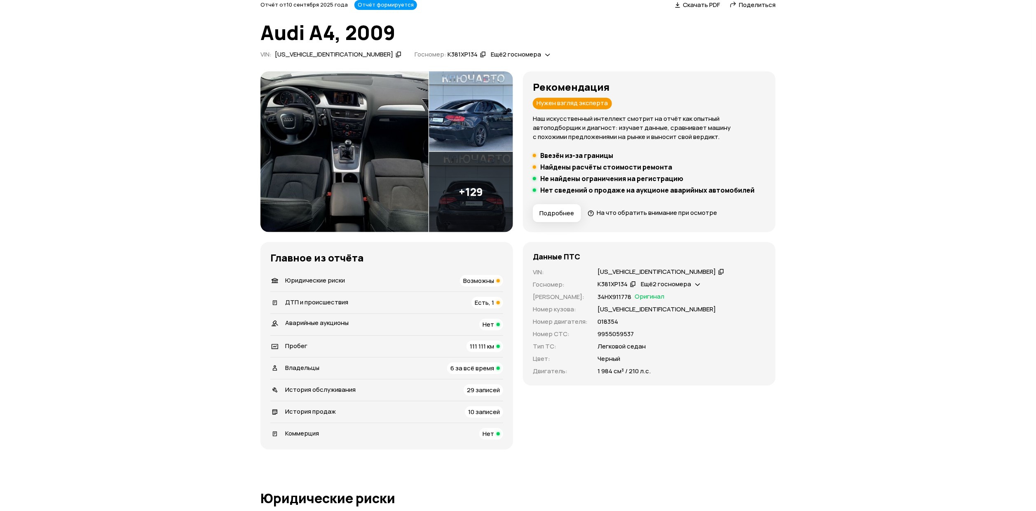
scroll to position [62, 0]
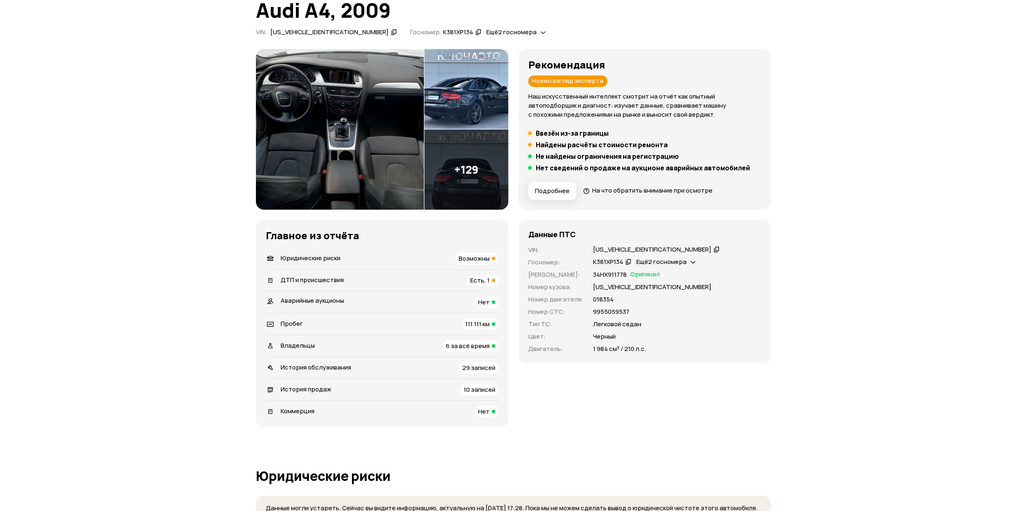
click at [353, 153] on img at bounding box center [340, 129] width 168 height 161
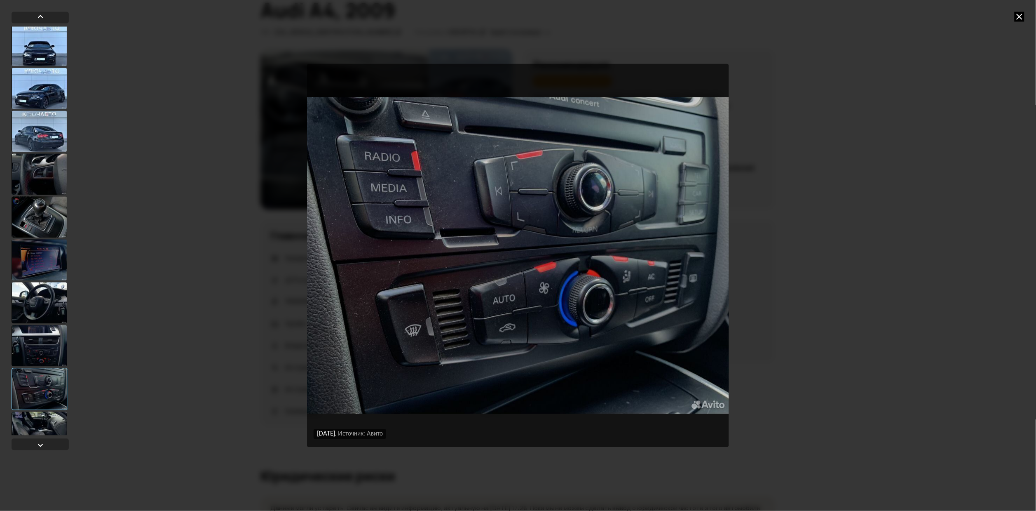
scroll to position [185, 0]
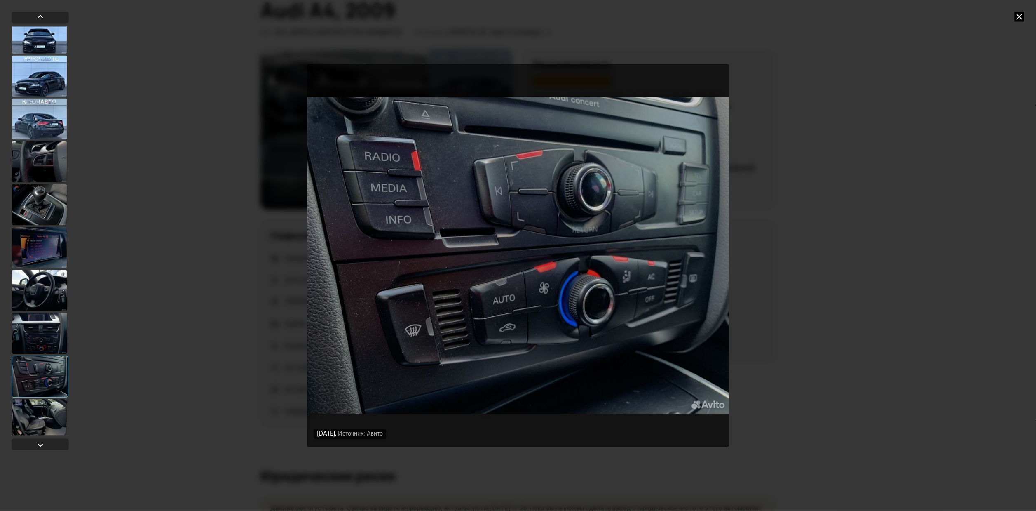
click at [39, 184] on div at bounding box center [40, 204] width 56 height 41
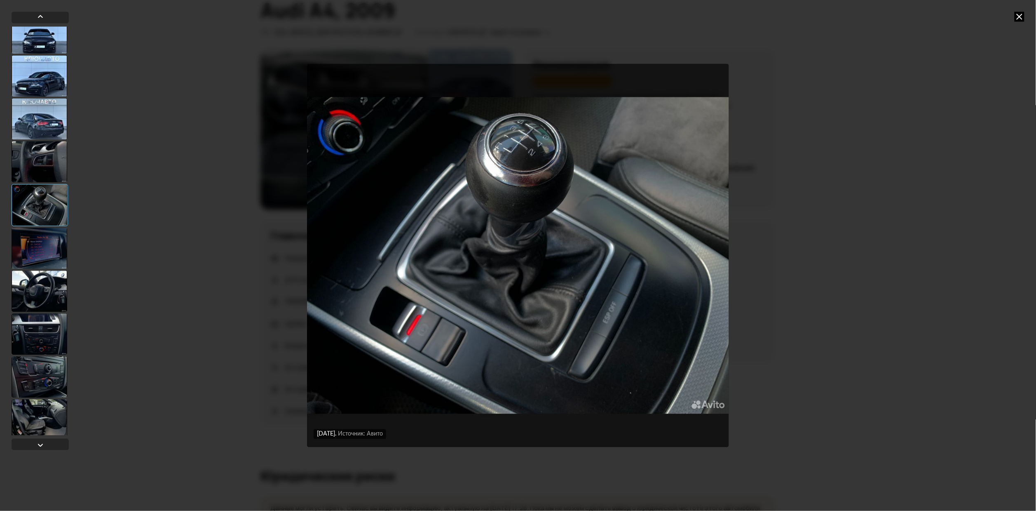
click at [47, 217] on div at bounding box center [40, 205] width 56 height 42
click at [44, 244] on div at bounding box center [40, 247] width 56 height 41
click at [44, 260] on div at bounding box center [40, 247] width 56 height 41
